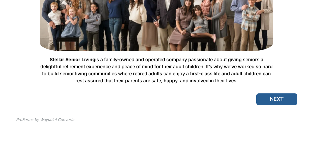
scroll to position [126, 0]
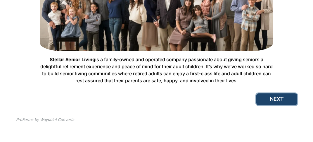
click at [275, 93] on button "NEXT" at bounding box center [277, 99] width 41 height 12
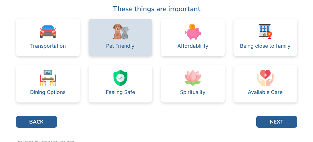
scroll to position [47, 0]
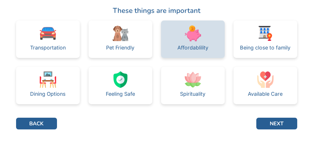
click at [198, 42] on img at bounding box center [193, 33] width 16 height 16
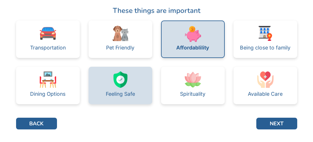
click at [118, 99] on div "Feeling Safe" at bounding box center [120, 94] width 29 height 12
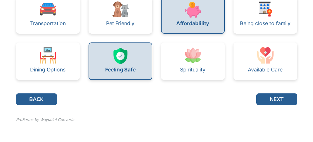
scroll to position [116, 0]
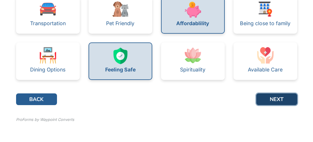
click at [280, 93] on button "NEXT" at bounding box center [277, 99] width 41 height 12
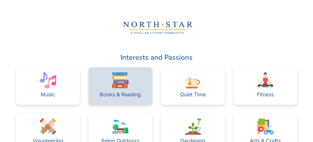
click at [121, 88] on img at bounding box center [120, 80] width 16 height 16
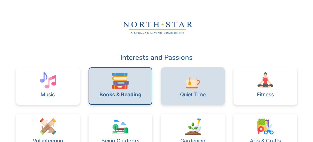
click at [195, 88] on img at bounding box center [193, 80] width 16 height 16
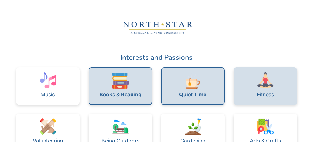
click at [274, 88] on img at bounding box center [265, 80] width 16 height 16
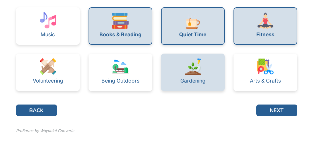
scroll to position [70, 0]
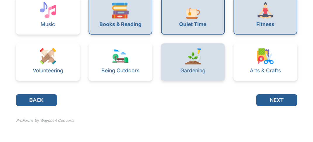
click at [189, 64] on img at bounding box center [193, 56] width 16 height 16
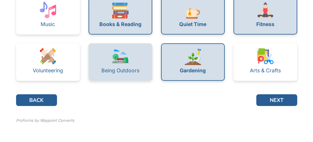
click at [121, 73] on div "Being Outdoors" at bounding box center [121, 70] width 38 height 5
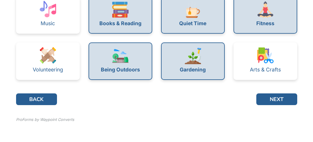
scroll to position [116, 0]
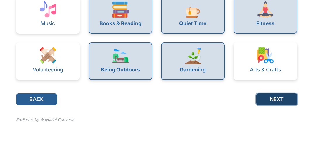
click at [276, 93] on button "NEXT" at bounding box center [277, 99] width 41 height 12
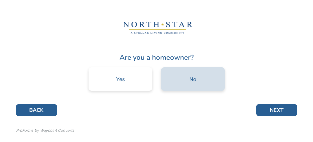
click at [197, 82] on div "No" at bounding box center [193, 79] width 7 height 5
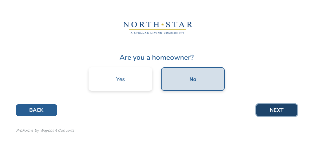
click at [282, 116] on button "NEXT" at bounding box center [277, 110] width 41 height 12
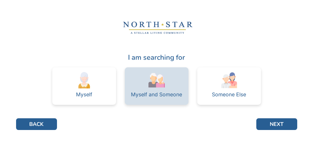
click at [163, 88] on img at bounding box center [157, 80] width 16 height 16
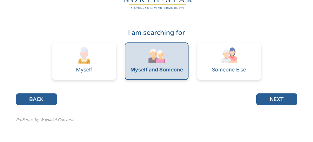
scroll to position [59, 0]
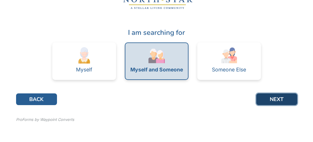
click at [284, 93] on button "NEXT" at bounding box center [277, 99] width 41 height 12
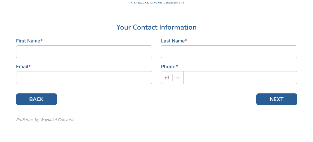
scroll to position [65, 0]
click at [97, 45] on input at bounding box center [84, 51] width 136 height 13
type input "[PERSON_NAME]"
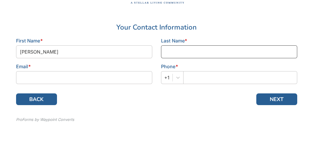
type input "[PERSON_NAME]"
type input "[EMAIL_ADDRESS][DOMAIN_NAME]"
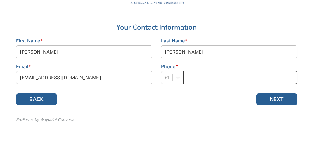
click at [198, 71] on input "text" at bounding box center [240, 77] width 114 height 13
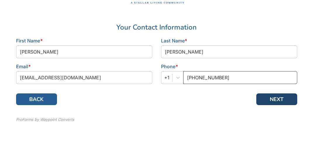
type input "[PHONE_NUMBER]"
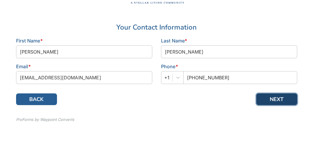
click at [278, 93] on button "NEXT" at bounding box center [277, 99] width 41 height 12
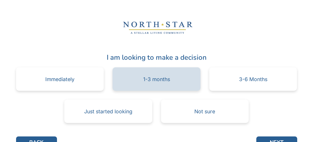
click at [162, 82] on div "1-3 months" at bounding box center [156, 79] width 27 height 5
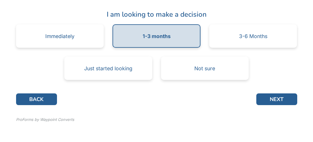
scroll to position [81, 0]
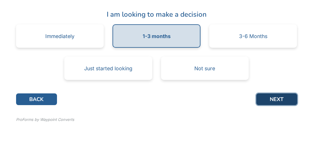
click at [283, 93] on button "NEXT" at bounding box center [277, 99] width 41 height 12
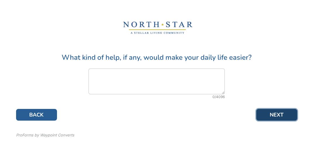
click at [287, 121] on button "NEXT" at bounding box center [277, 115] width 41 height 12
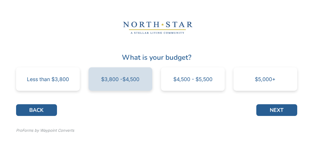
click at [134, 82] on div "$3,800 -$4,500" at bounding box center [120, 79] width 38 height 5
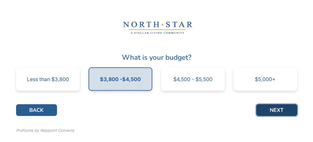
click at [276, 116] on button "NEXT" at bounding box center [277, 110] width 41 height 12
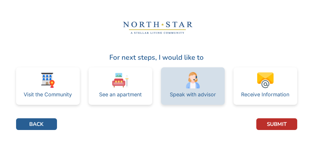
click at [195, 88] on img at bounding box center [193, 80] width 16 height 16
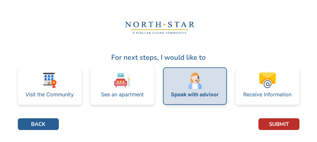
scroll to position [23, 0]
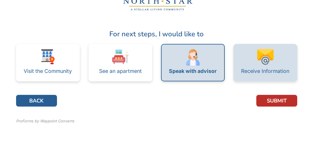
click at [274, 65] on img at bounding box center [265, 57] width 16 height 16
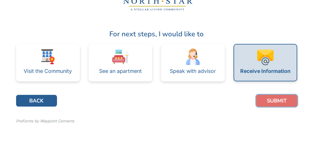
click at [280, 106] on button "SUBMIT" at bounding box center [277, 101] width 41 height 12
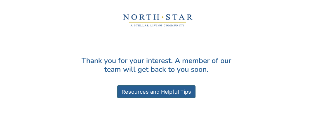
scroll to position [7, 0]
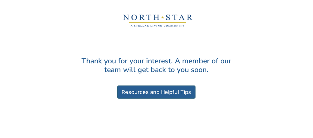
click at [173, 74] on h2 "Thank you for your interest. A member of our team will get back to you soon." at bounding box center [157, 66] width 162 height 18
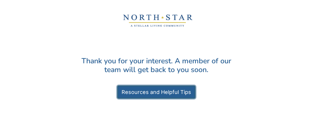
click at [171, 99] on link "Resources and Helpful Tips" at bounding box center [156, 92] width 78 height 13
